Goal: Task Accomplishment & Management: Use online tool/utility

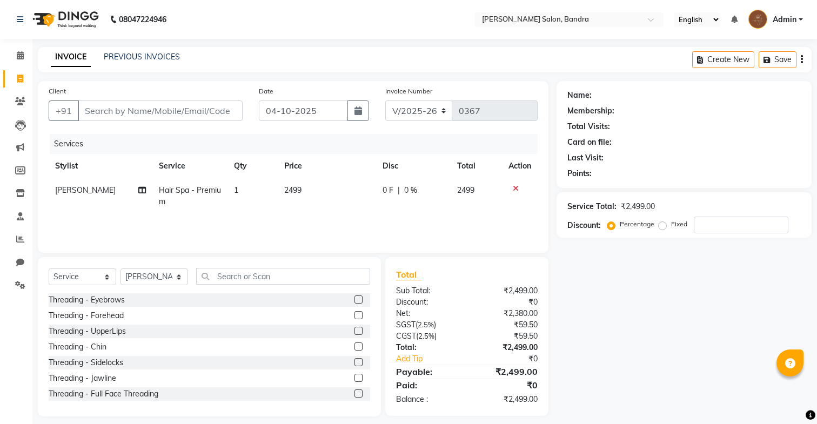
select select "7894"
select select "service"
select select "70710"
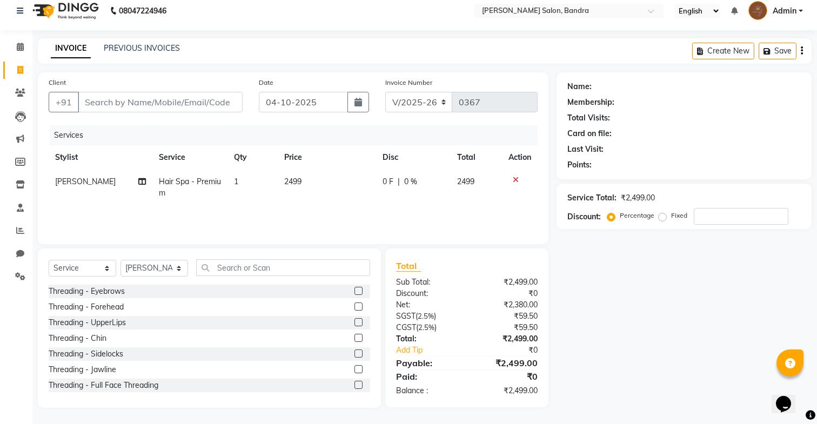
type input "9"
type input "0"
type input "9967442024"
click at [232, 102] on span "Add Client" at bounding box center [214, 102] width 43 height 11
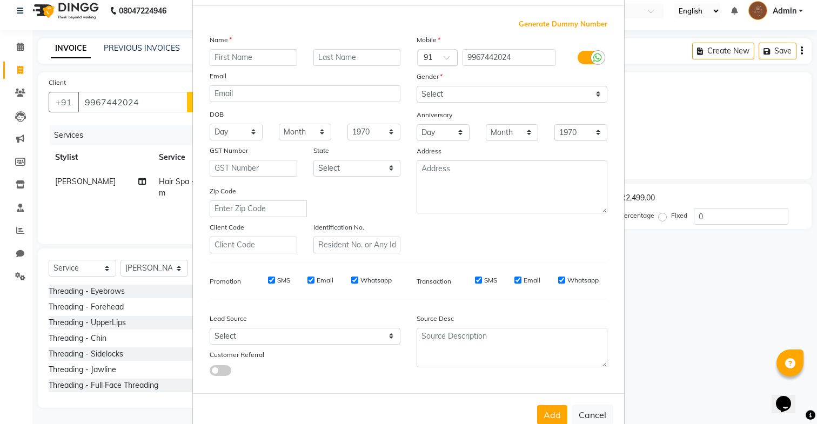
scroll to position [74, 0]
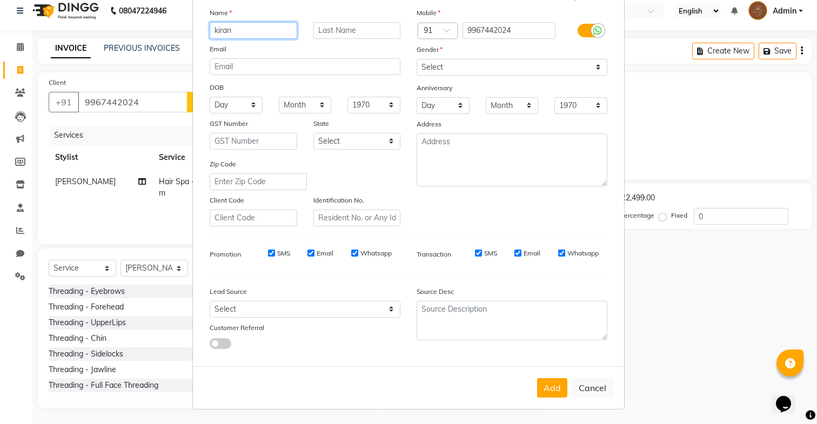
type input "kiran"
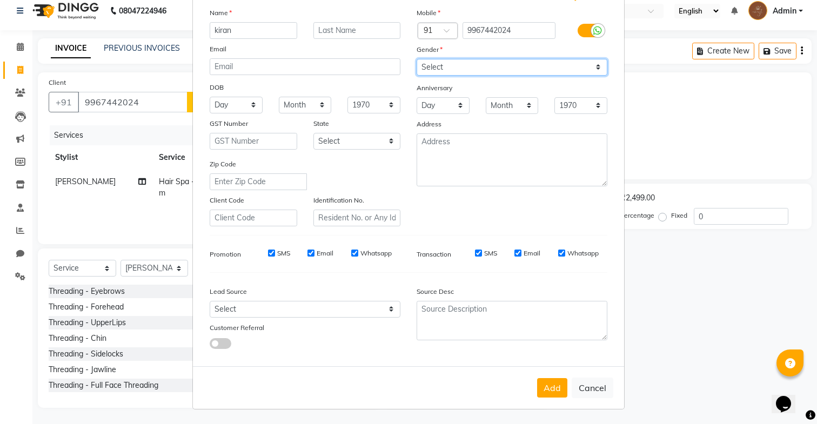
click at [434, 72] on select "Select Male Female Other Prefer Not To Say" at bounding box center [512, 67] width 191 height 17
select select "female"
click at [417, 59] on select "Select Male Female Other Prefer Not To Say" at bounding box center [512, 67] width 191 height 17
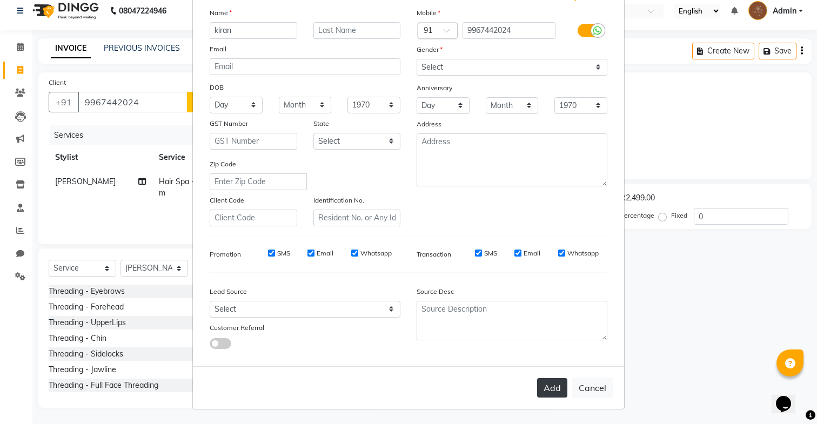
click at [558, 378] on button "Add" at bounding box center [552, 387] width 30 height 19
select select
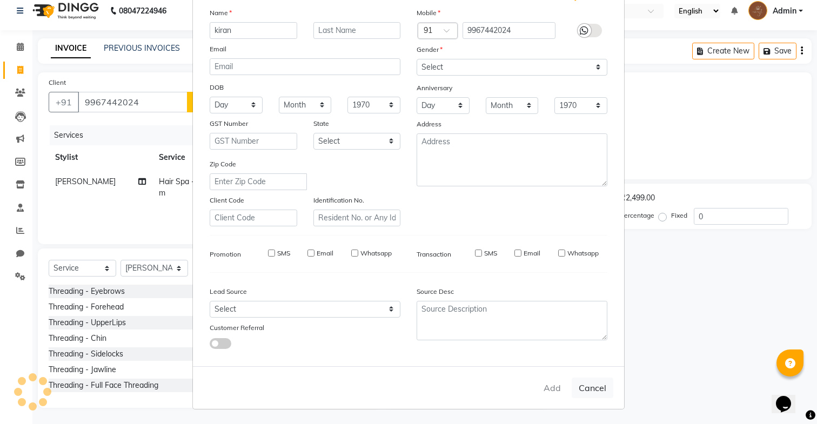
select select
checkbox input "false"
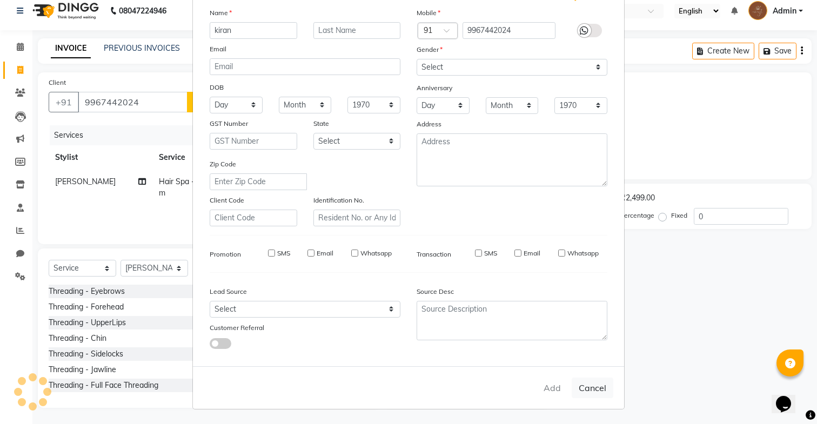
checkbox input "false"
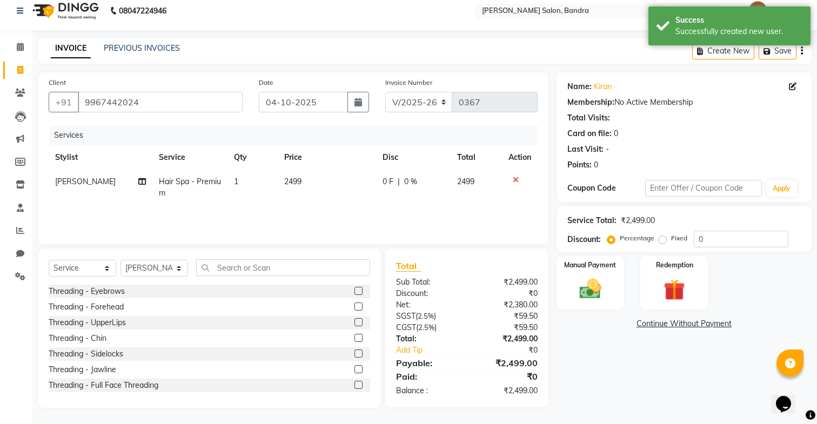
click at [274, 183] on td "1" at bounding box center [252, 188] width 50 height 36
select select "70710"
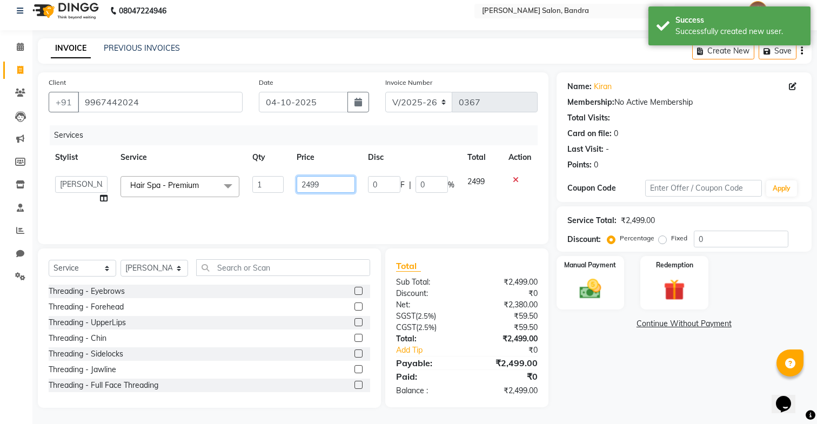
drag, startPoint x: 337, startPoint y: 183, endPoint x: 233, endPoint y: 178, distance: 103.8
click at [236, 178] on tr "Dakshta Jessica Mithraj Priti Renuka Shivansh Sohail Hair Spa - Premium x Threa…" at bounding box center [293, 190] width 489 height 41
type input "1"
click at [293, 212] on div "Services Stylist Service Qty Price Disc Total Action Dakshta Jessica Mithraj Pr…" at bounding box center [293, 179] width 489 height 108
